Goal: Task Accomplishment & Management: Use online tool/utility

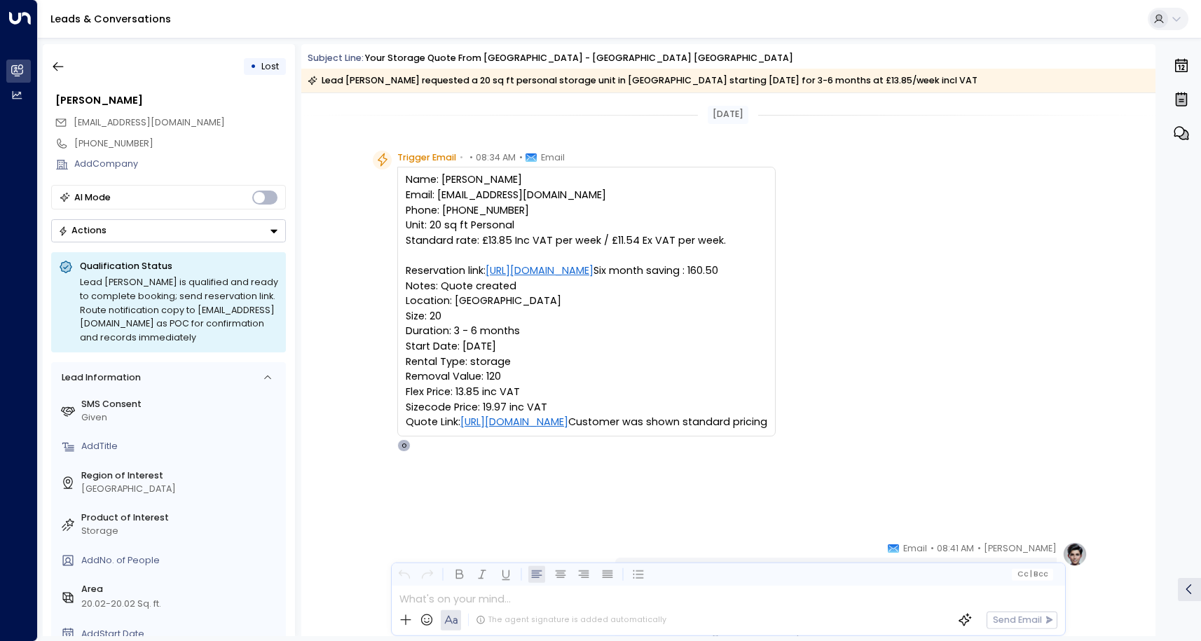
scroll to position [521, 0]
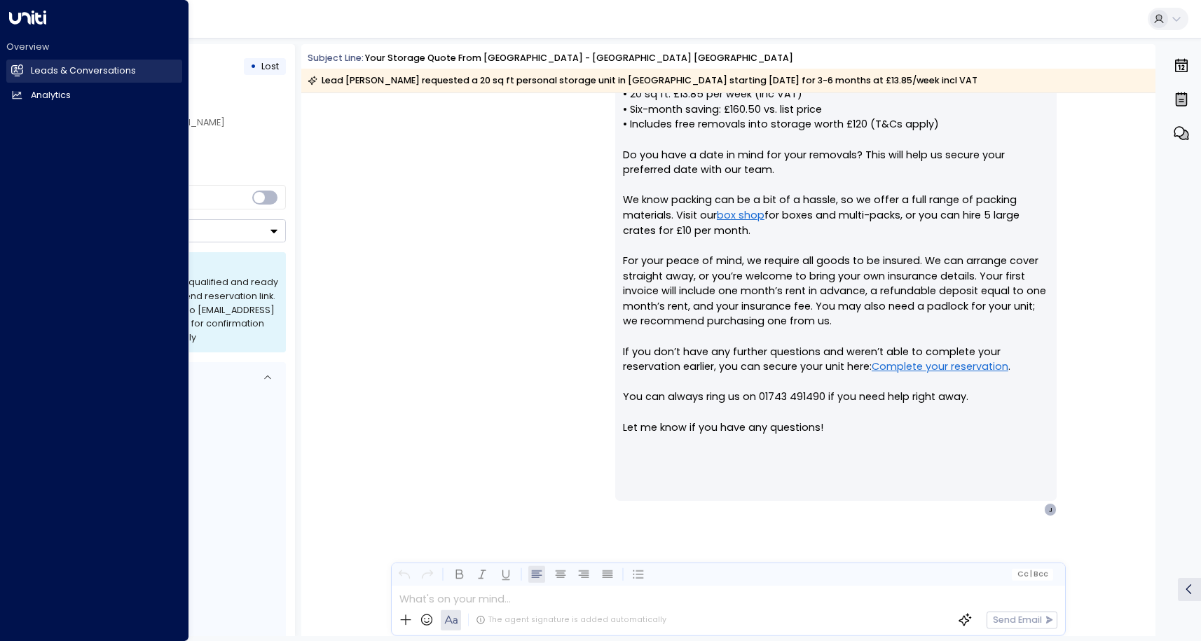
click at [73, 60] on link "Leads & Conversations Leads & Conversations" at bounding box center [94, 71] width 176 height 23
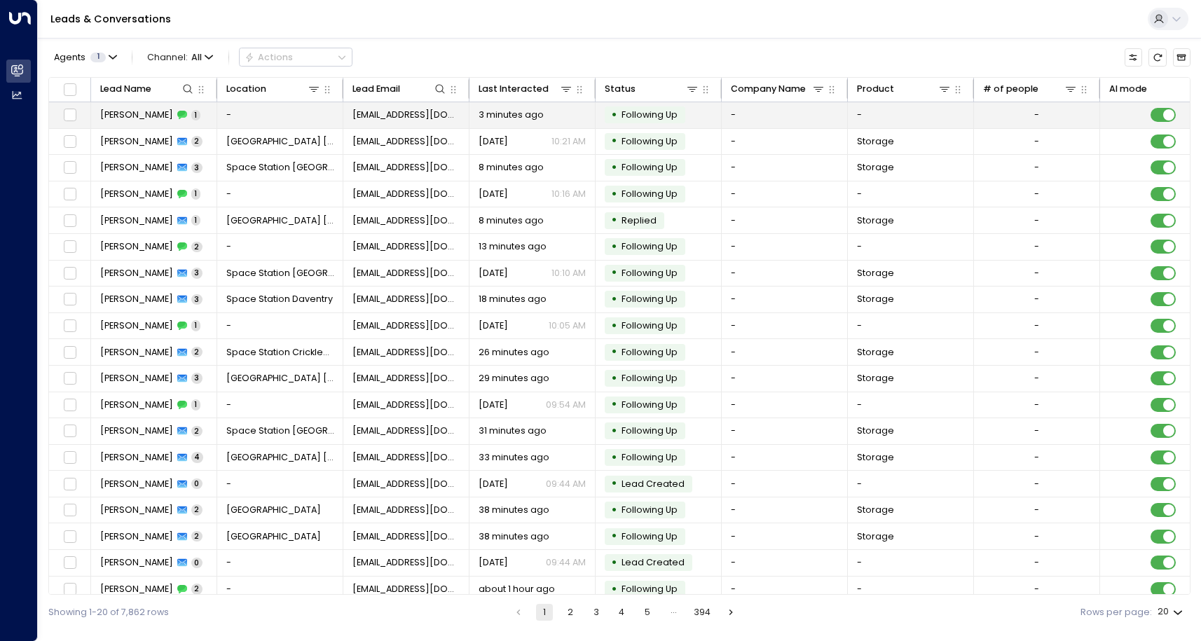
click at [245, 116] on td "-" at bounding box center [280, 115] width 126 height 26
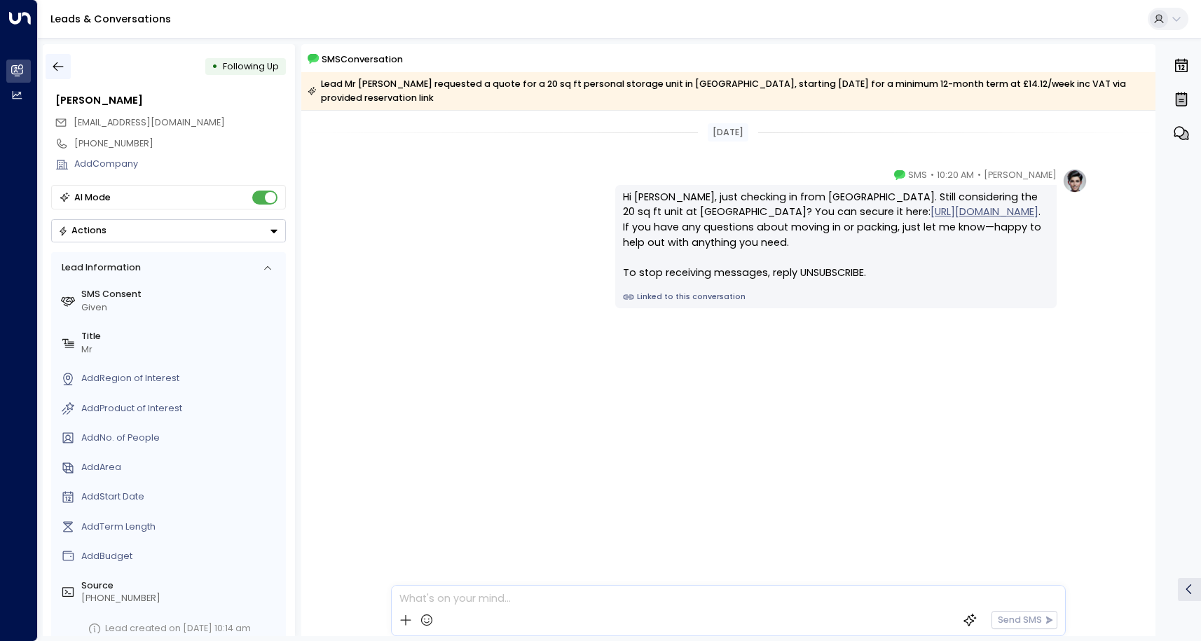
click at [50, 62] on button "button" at bounding box center [58, 66] width 25 height 25
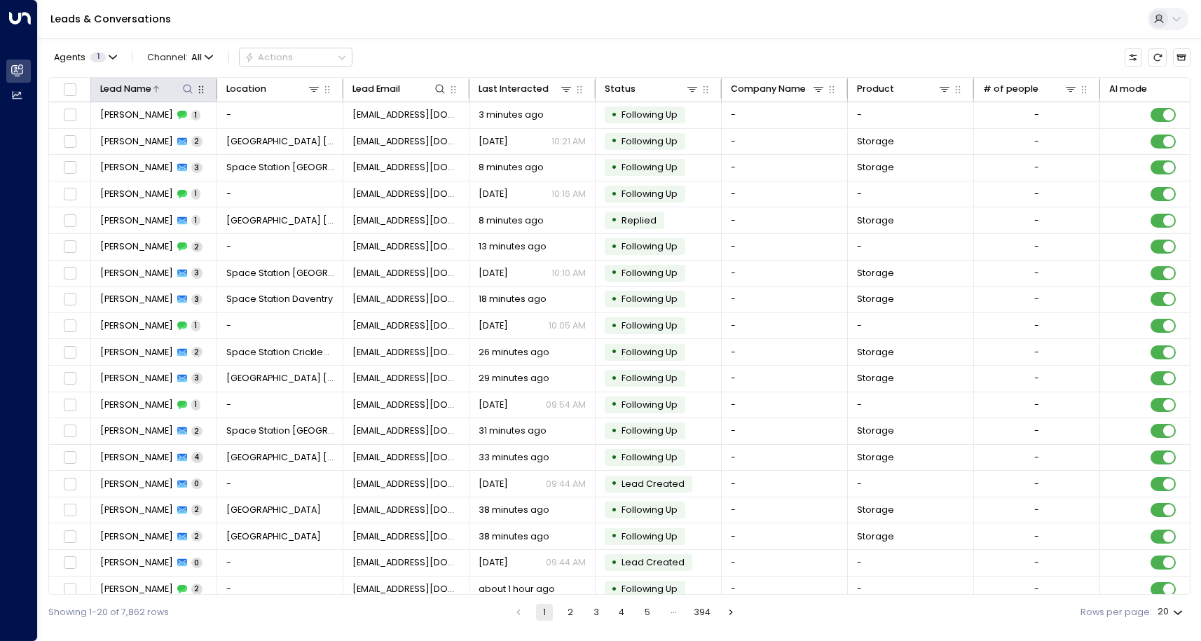
click at [188, 92] on icon at bounding box center [187, 88] width 11 height 11
type input "*****"
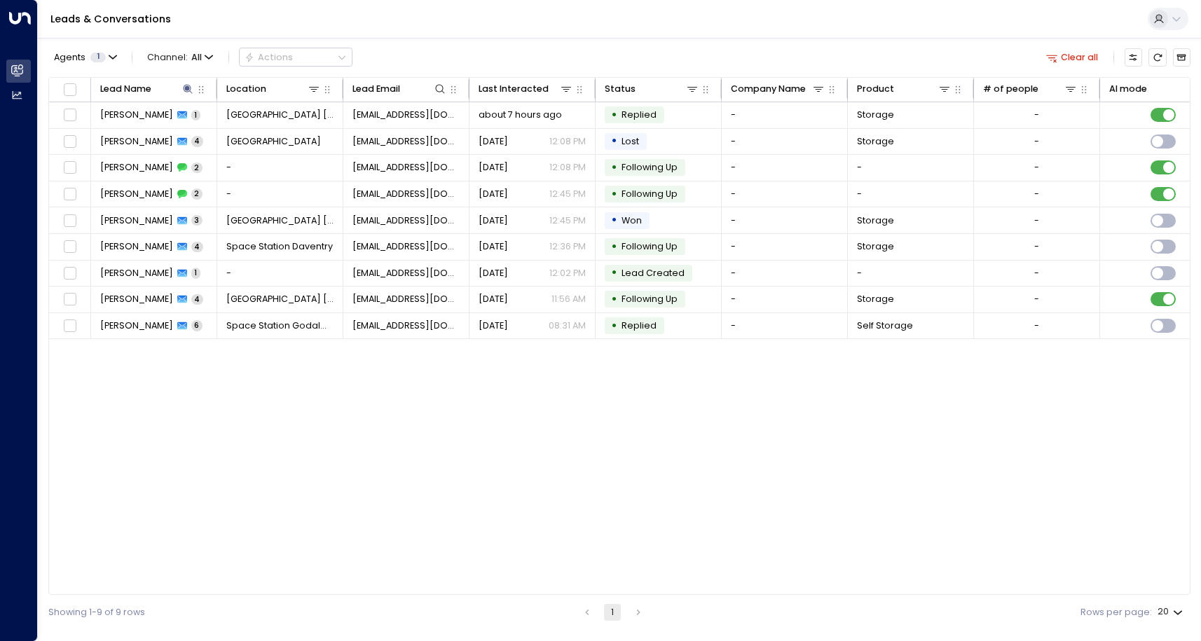
click at [505, 43] on div "Agents 1 Channel: All Actions Clear all Lead Name Location Lead Email Last Inte…" at bounding box center [619, 334] width 1142 height 592
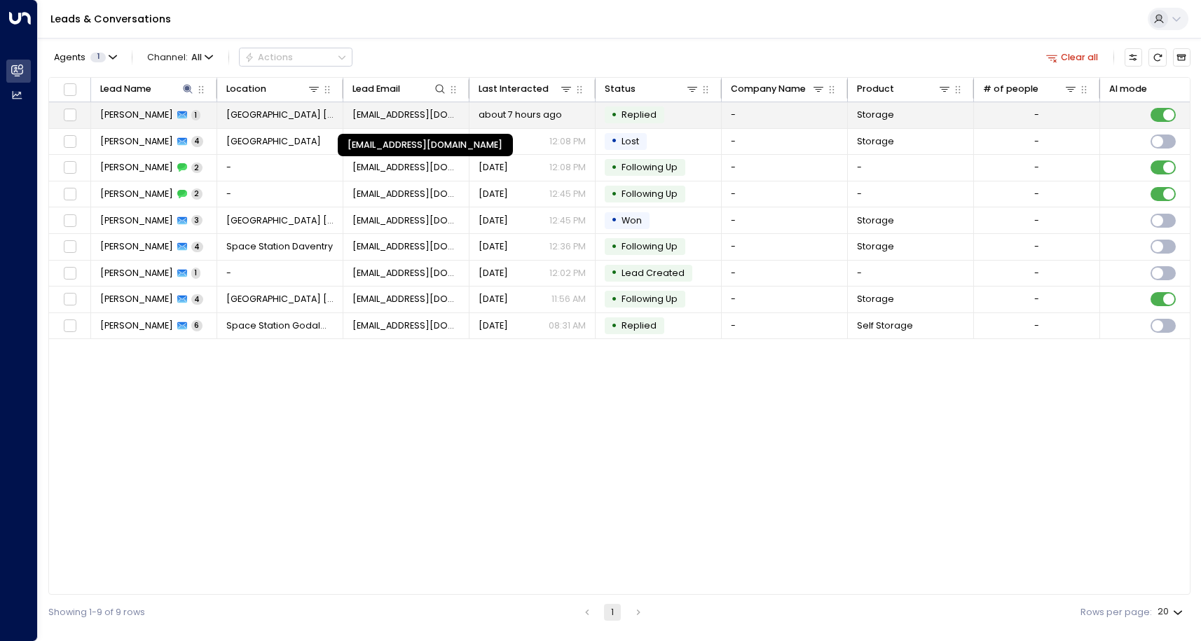
click at [390, 121] on span "[EMAIL_ADDRESS][DOMAIN_NAME]" at bounding box center [407, 115] width 108 height 13
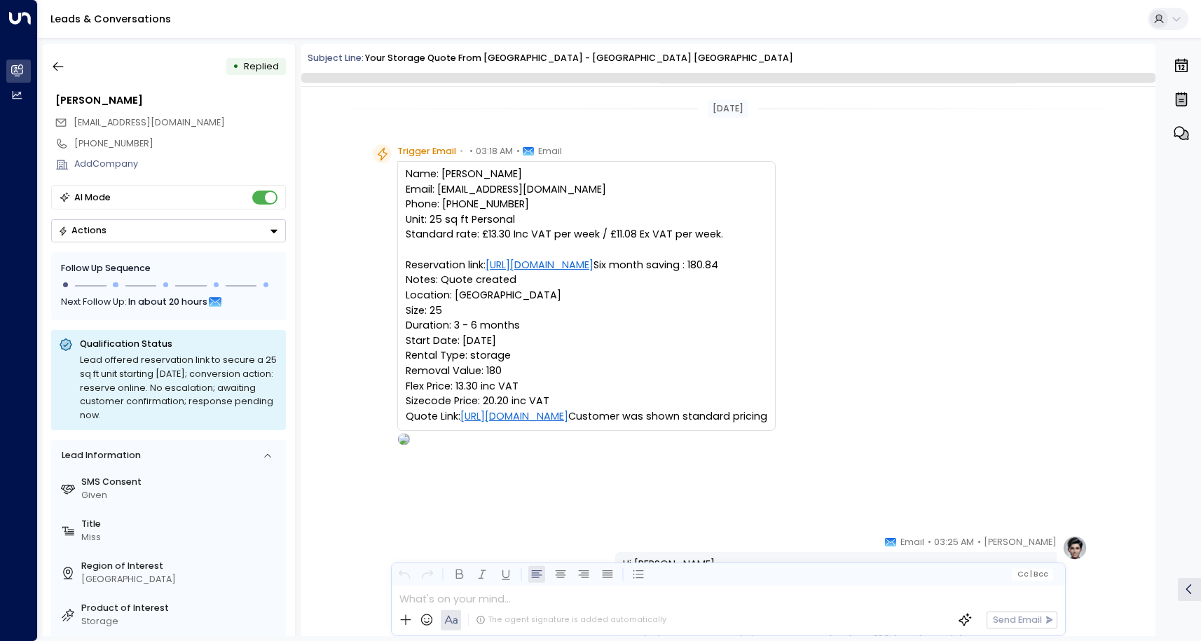
scroll to position [521, 0]
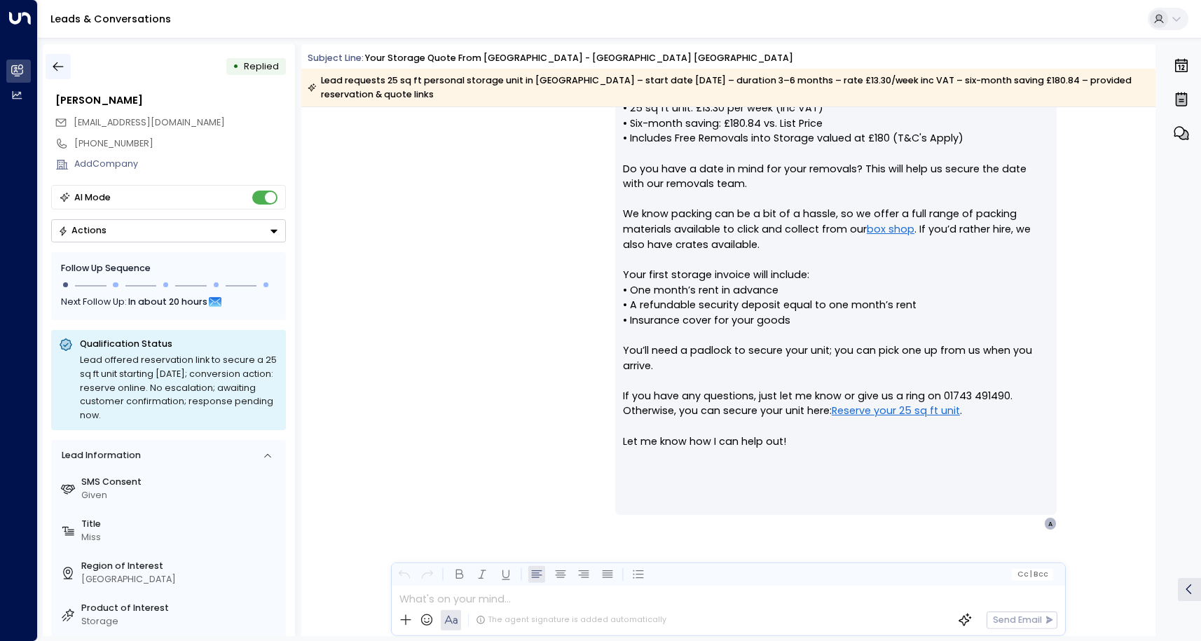
click at [63, 60] on icon "button" at bounding box center [58, 67] width 14 height 14
